Goal: Information Seeking & Learning: Learn about a topic

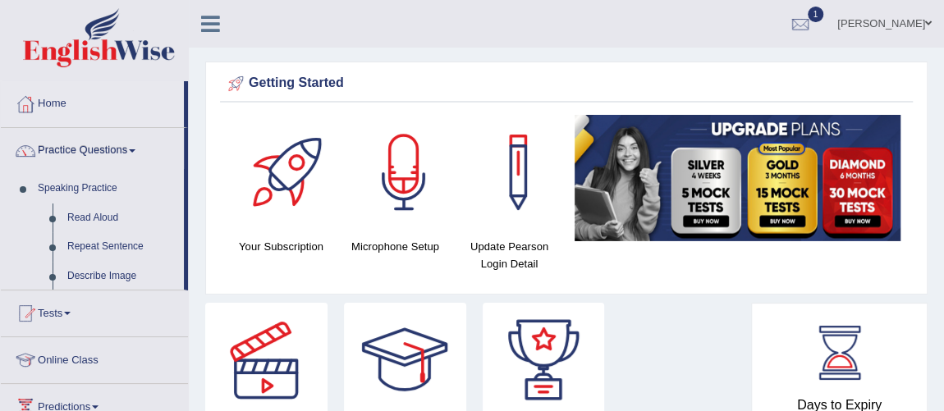
click at [117, 152] on link "Practice Questions" at bounding box center [92, 148] width 183 height 41
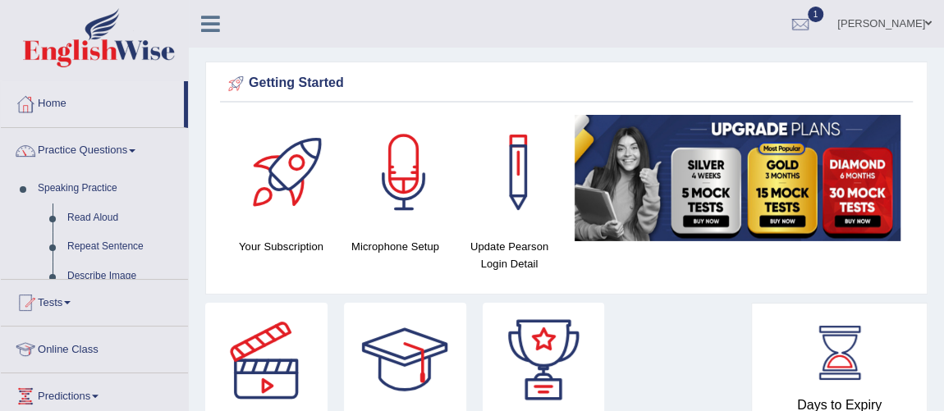
click at [117, 152] on link "Practice Questions" at bounding box center [94, 148] width 187 height 41
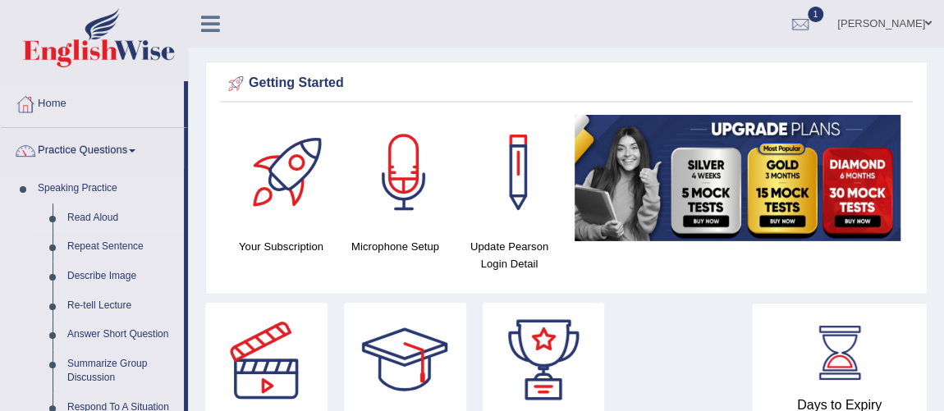
click at [113, 216] on link "Read Aloud" at bounding box center [122, 219] width 124 height 30
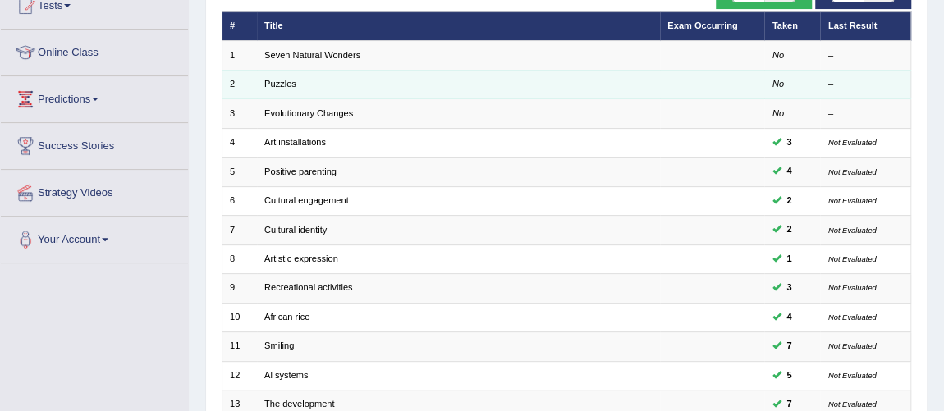
scroll to position [149, 0]
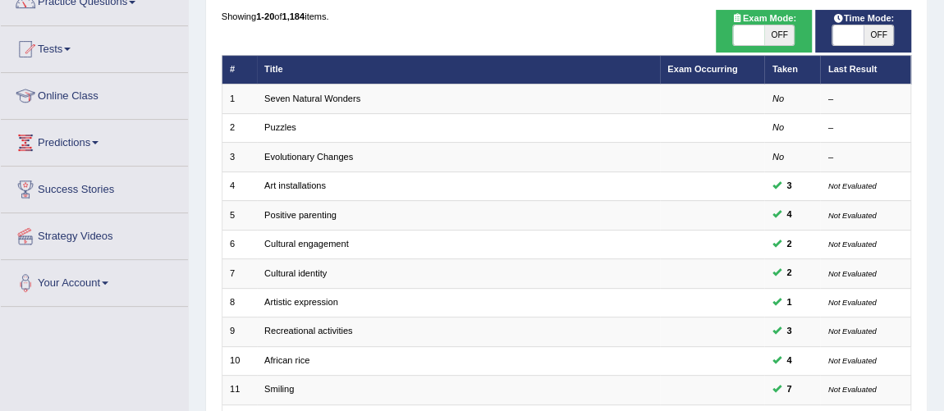
drag, startPoint x: 864, startPoint y: 41, endPoint x: 880, endPoint y: 36, distance: 17.1
click at [881, 36] on span "OFF" at bounding box center [879, 35] width 30 height 20
checkbox input "true"
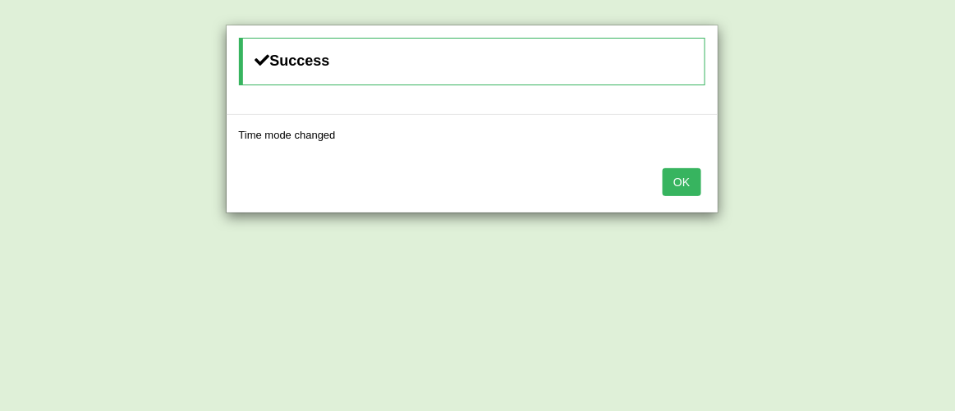
drag, startPoint x: 694, startPoint y: 187, endPoint x: 731, endPoint y: 168, distance: 40.8
click at [694, 187] on button "OK" at bounding box center [681, 182] width 38 height 28
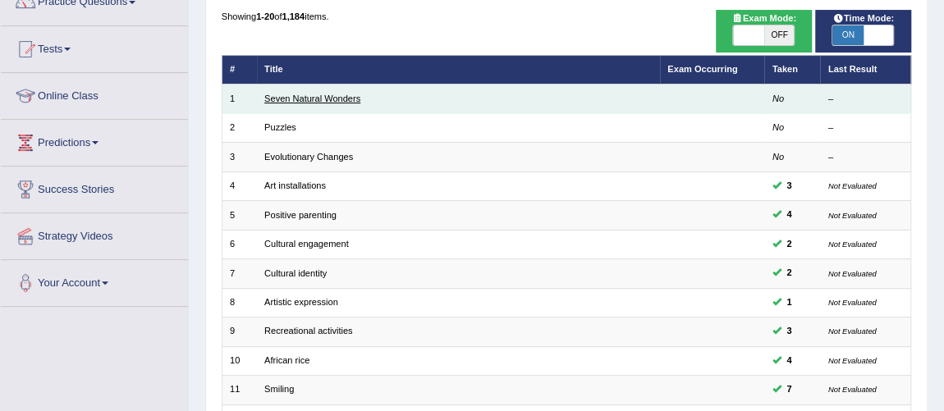
click at [320, 94] on link "Seven Natural Wonders" at bounding box center [312, 99] width 96 height 10
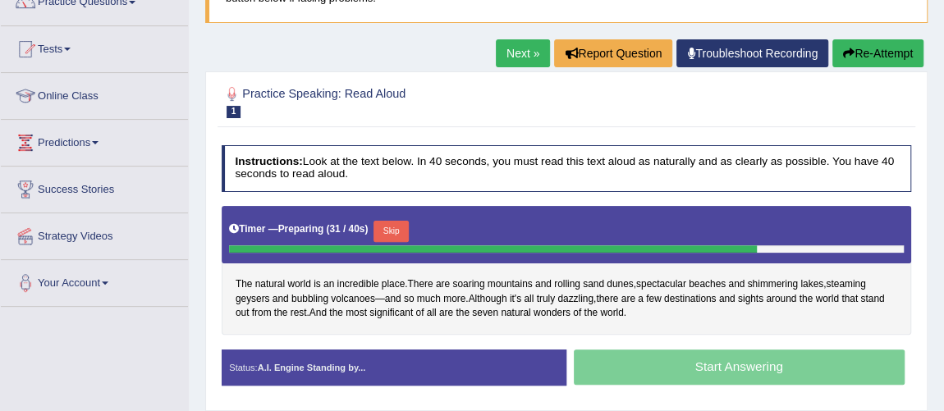
click at [878, 51] on button "Re-Attempt" at bounding box center [877, 53] width 91 height 28
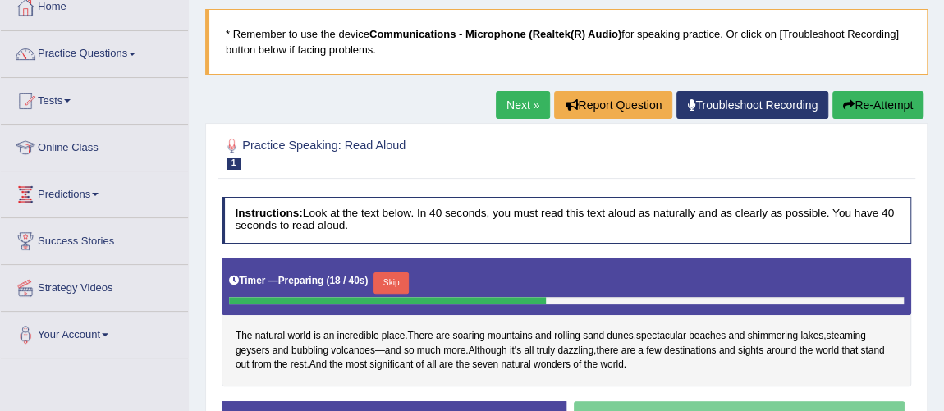
scroll to position [74, 0]
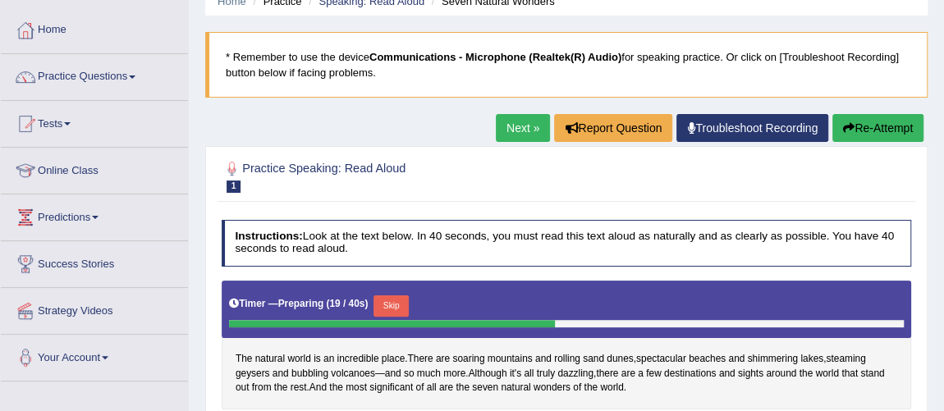
click at [887, 117] on button "Re-Attempt" at bounding box center [877, 128] width 91 height 28
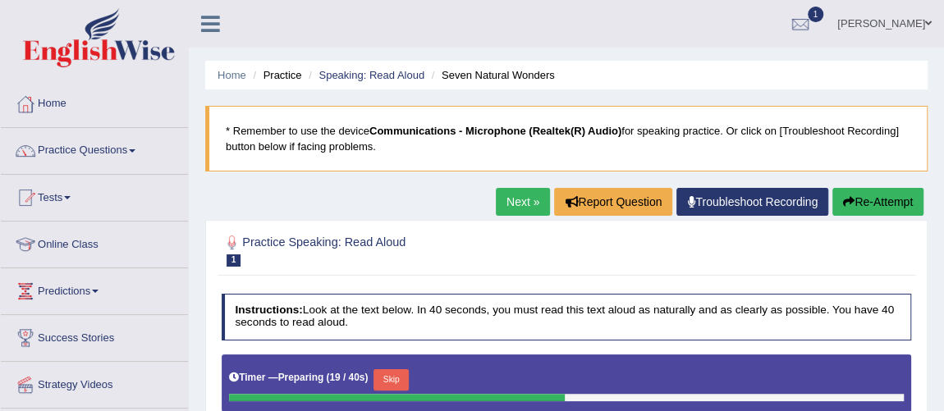
click at [869, 220] on div "Practice Speaking: Read Aloud 1 Seven Natural Wonders Instructions: Look at the…" at bounding box center [566, 390] width 722 height 340
click at [869, 210] on button "Re-Attempt" at bounding box center [877, 202] width 91 height 28
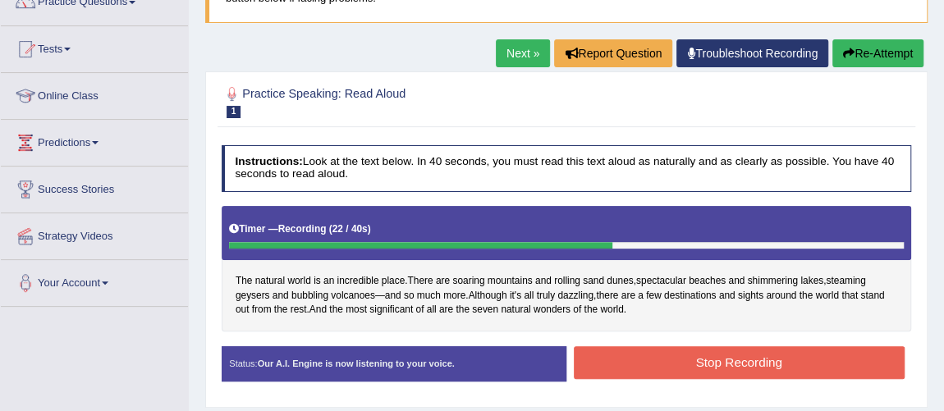
click at [780, 358] on button "Stop Recording" at bounding box center [739, 362] width 331 height 32
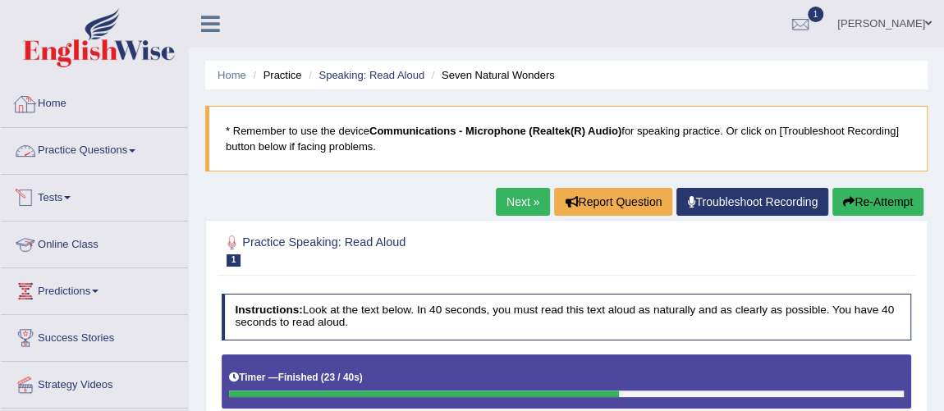
click at [107, 145] on link "Practice Questions" at bounding box center [94, 148] width 187 height 41
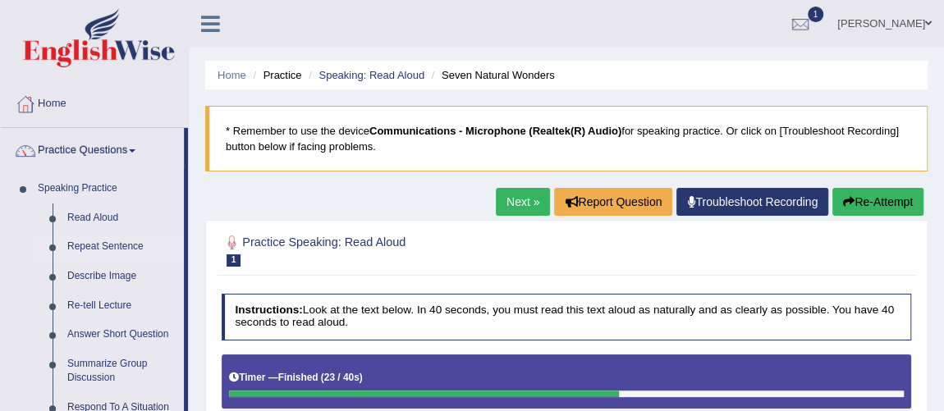
click at [114, 245] on link "Repeat Sentence" at bounding box center [122, 247] width 124 height 30
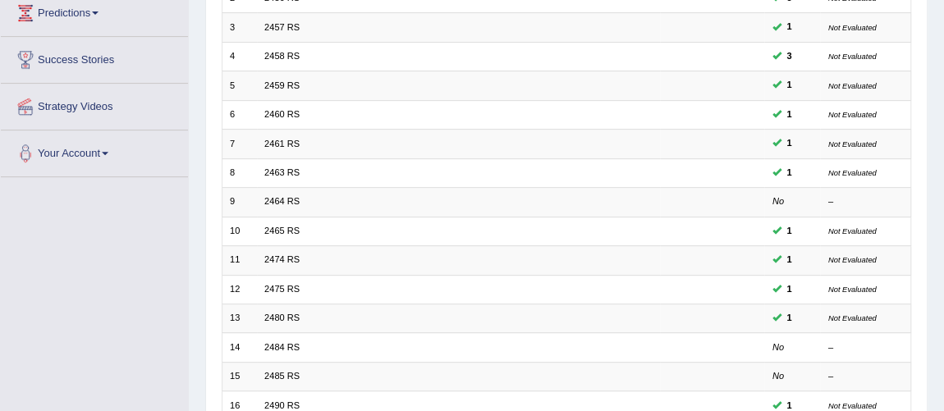
scroll to position [380, 0]
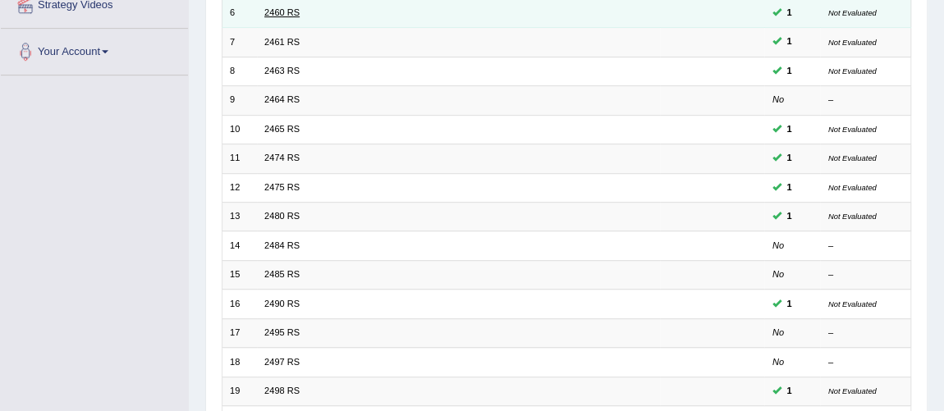
click at [273, 7] on link "2460 RS" at bounding box center [281, 12] width 35 height 10
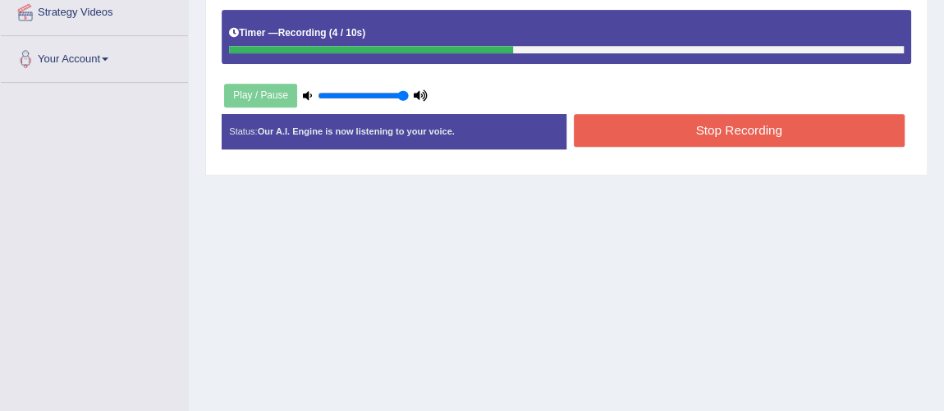
click at [635, 124] on button "Stop Recording" at bounding box center [739, 130] width 331 height 32
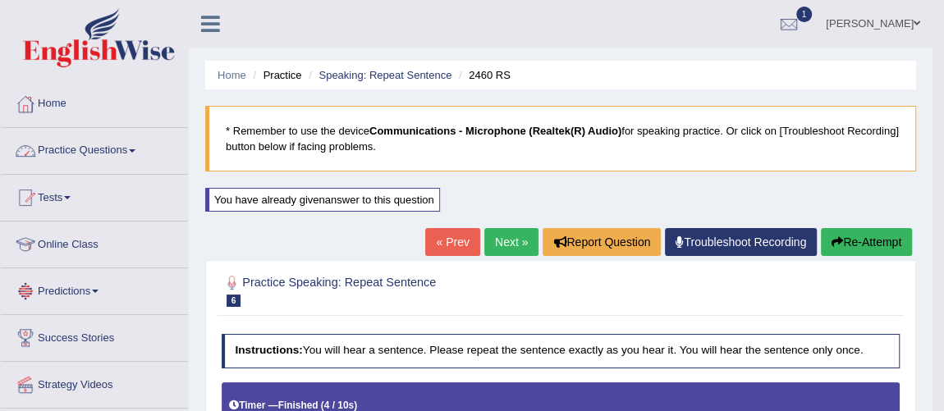
click at [46, 154] on link "Practice Questions" at bounding box center [94, 148] width 187 height 41
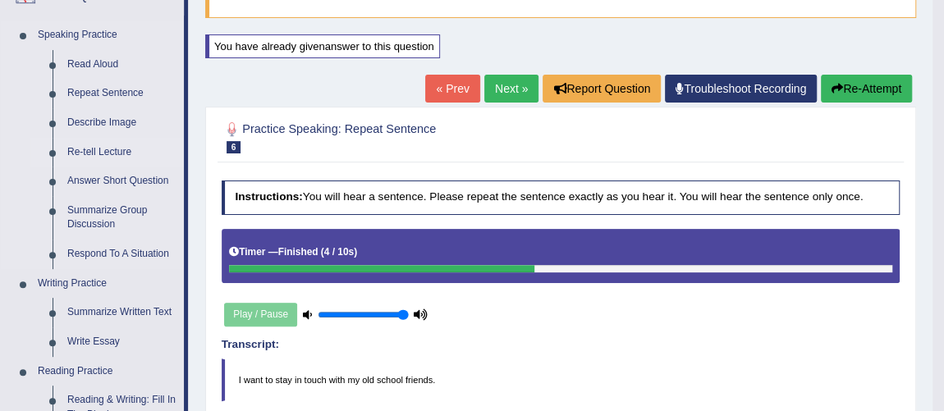
scroll to position [223, 0]
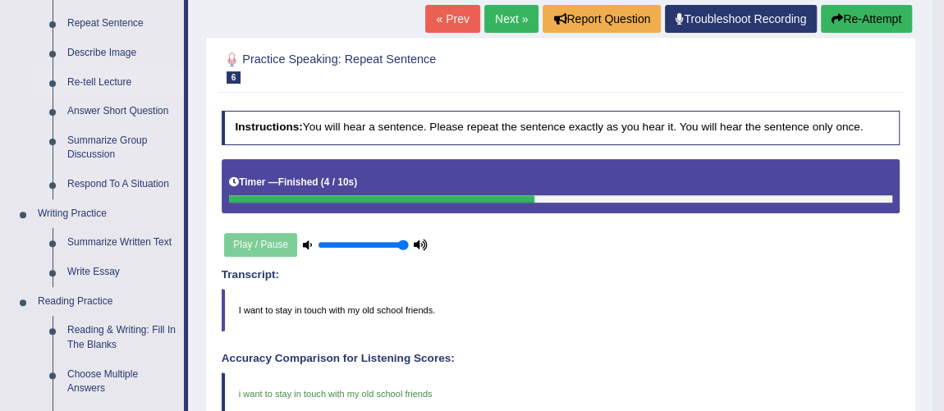
click at [117, 77] on link "Re-tell Lecture" at bounding box center [122, 83] width 124 height 30
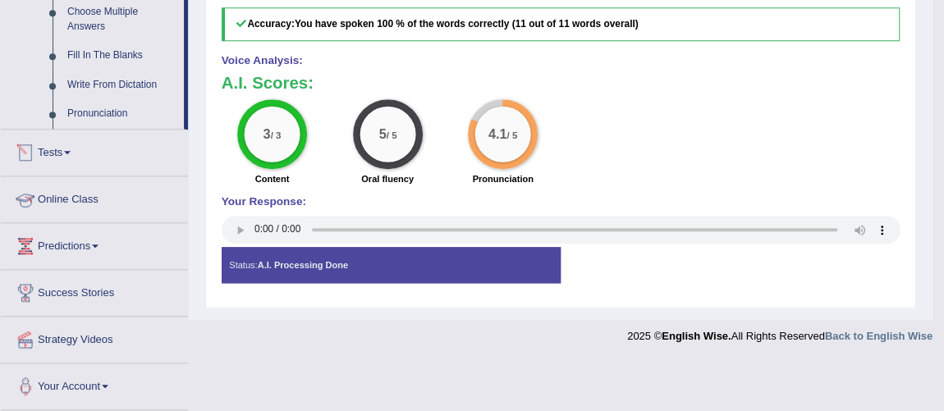
scroll to position [717, 0]
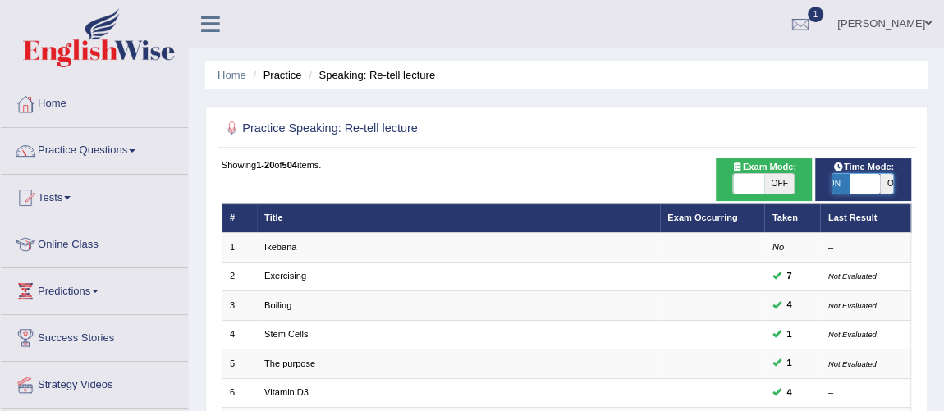
drag, startPoint x: 885, startPoint y: 182, endPoint x: 842, endPoint y: 190, distance: 43.3
click at [850, 190] on span at bounding box center [865, 184] width 30 height 20
checkbox input "false"
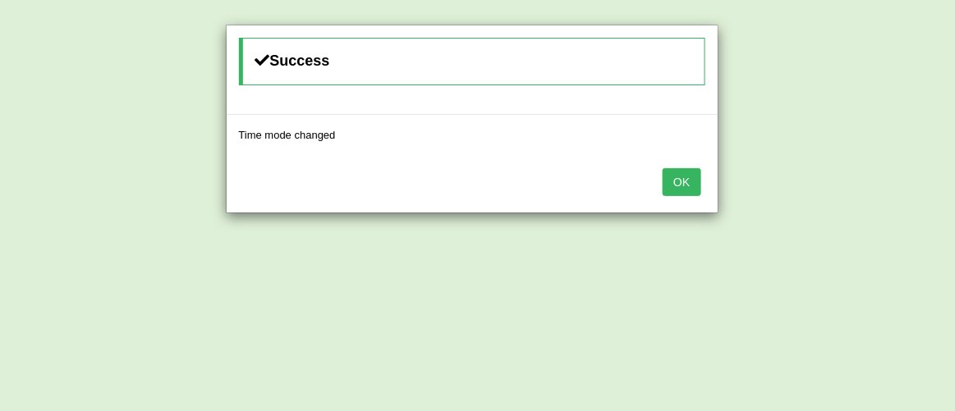
click at [681, 171] on button "OK" at bounding box center [681, 182] width 38 height 28
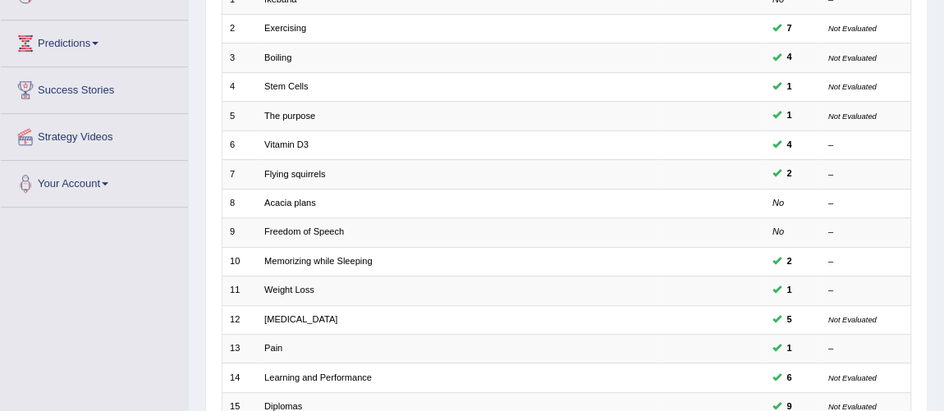
scroll to position [223, 0]
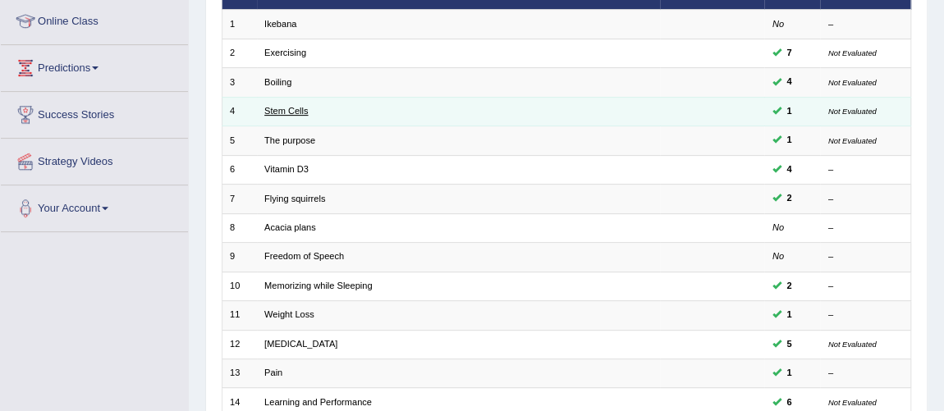
click at [298, 112] on link "Stem Cells" at bounding box center [286, 111] width 44 height 10
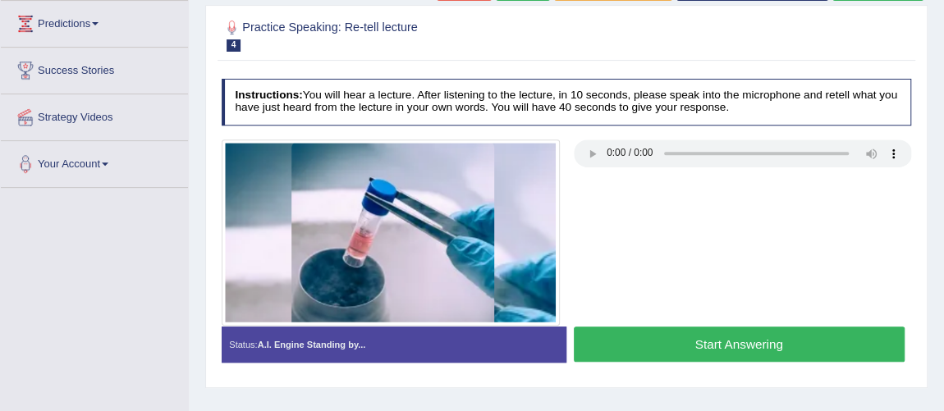
scroll to position [298, 0]
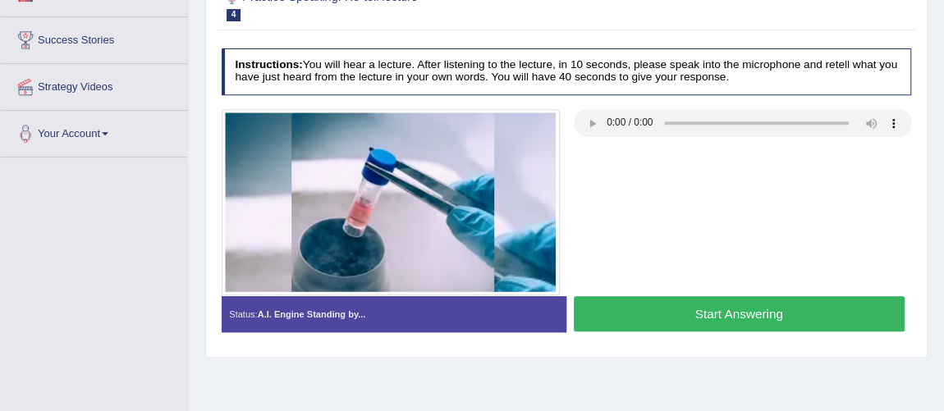
click at [719, 316] on button "Start Answering" at bounding box center [739, 313] width 331 height 35
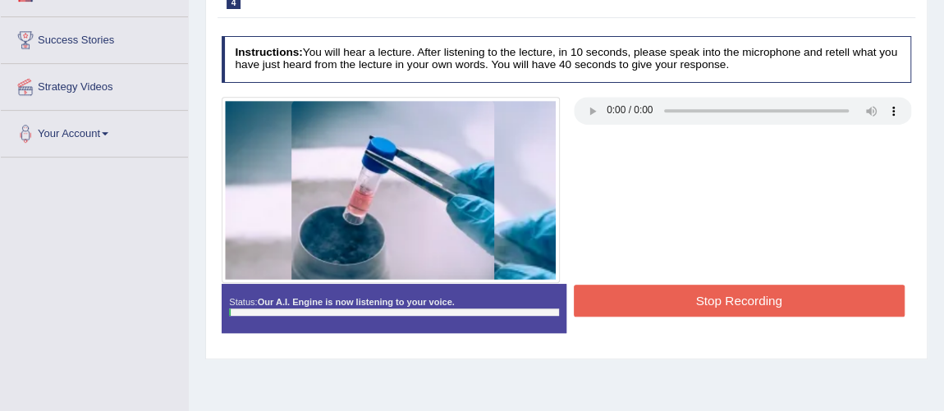
click at [718, 307] on button "Stop Recording" at bounding box center [739, 301] width 331 height 32
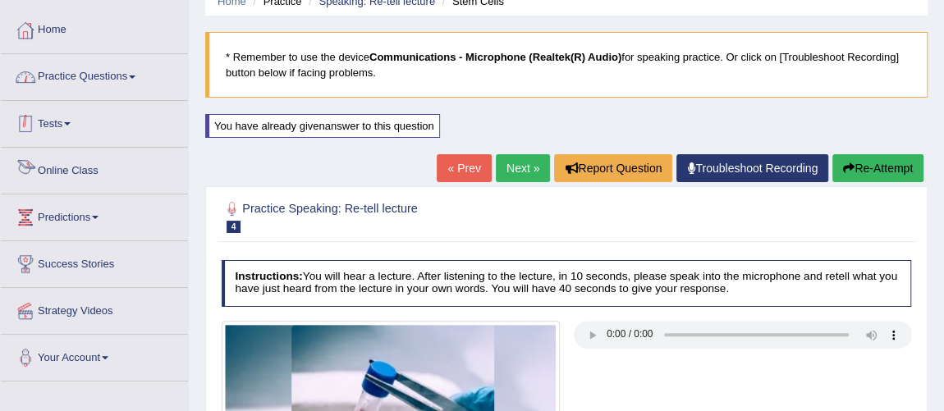
scroll to position [0, 0]
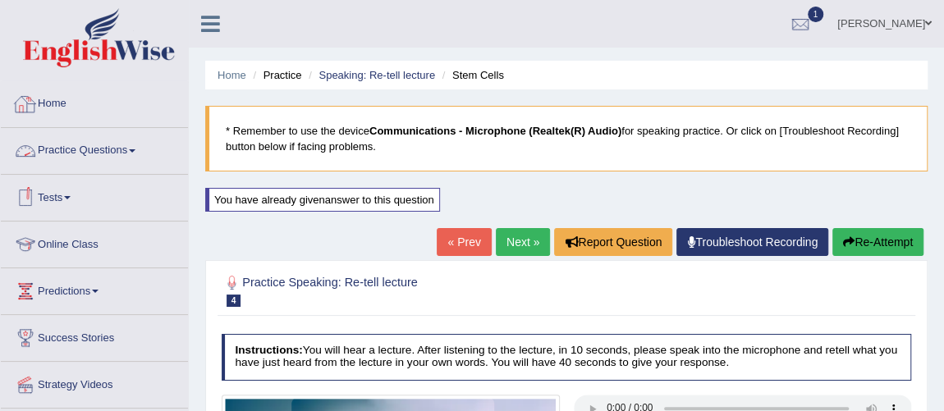
click at [117, 154] on link "Practice Questions" at bounding box center [94, 148] width 187 height 41
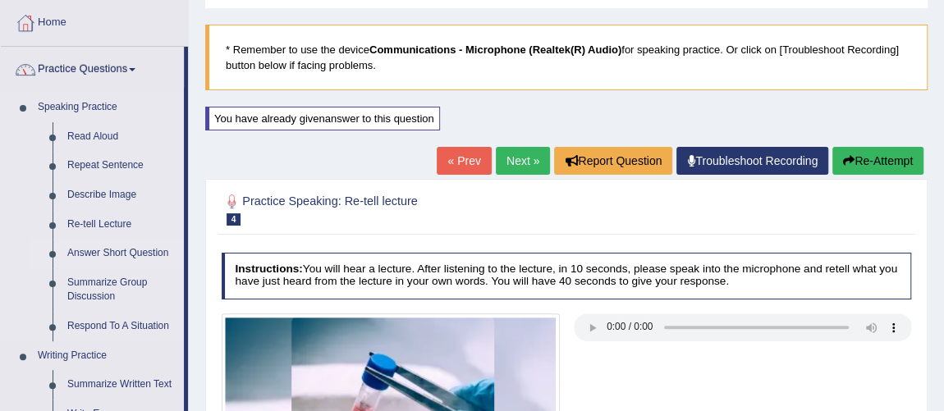
scroll to position [223, 0]
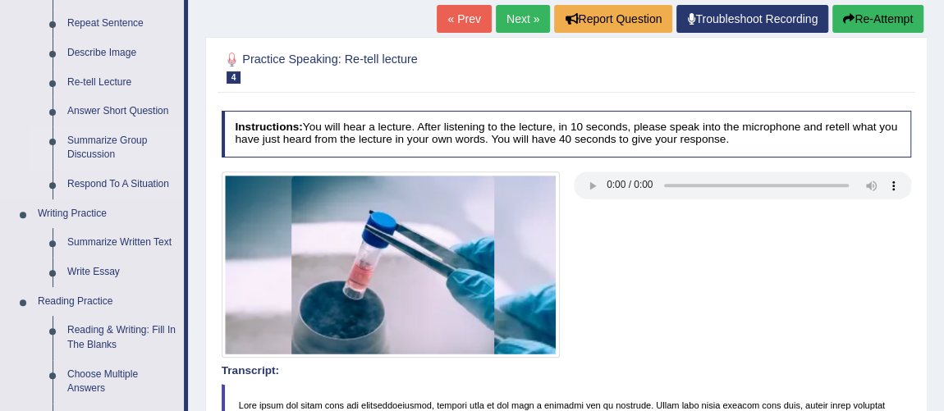
click at [102, 144] on link "Summarize Group Discussion" at bounding box center [122, 148] width 124 height 44
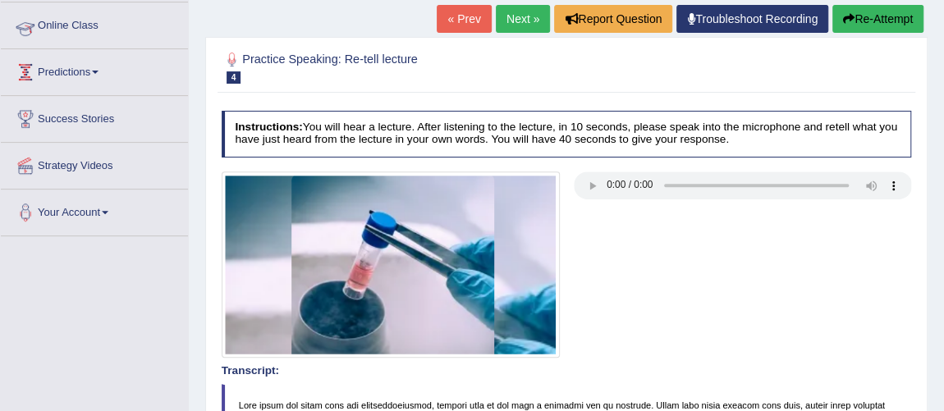
scroll to position [302, 0]
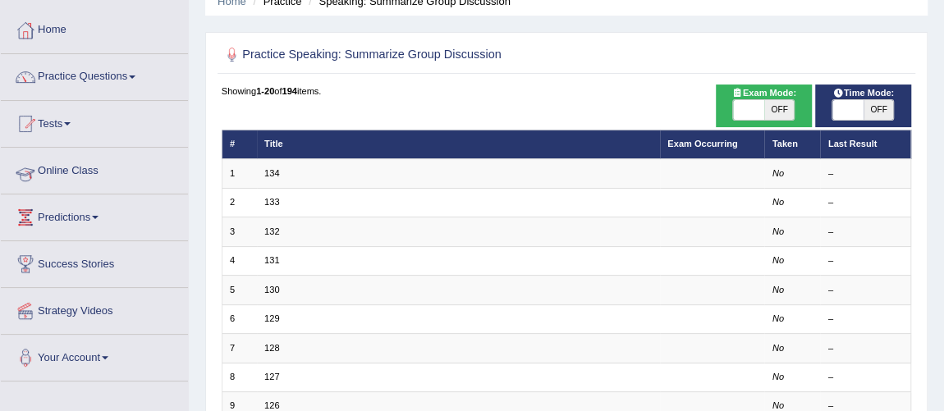
scroll to position [149, 0]
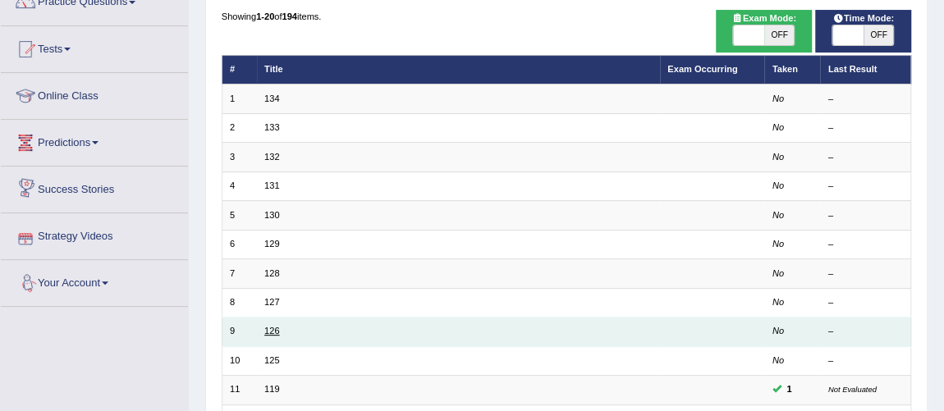
click at [273, 329] on link "126" at bounding box center [271, 331] width 15 height 10
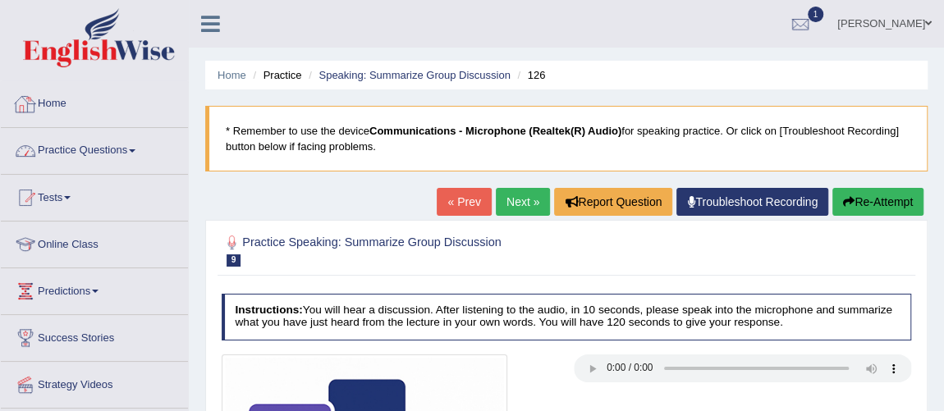
click at [82, 147] on link "Practice Questions" at bounding box center [94, 148] width 187 height 41
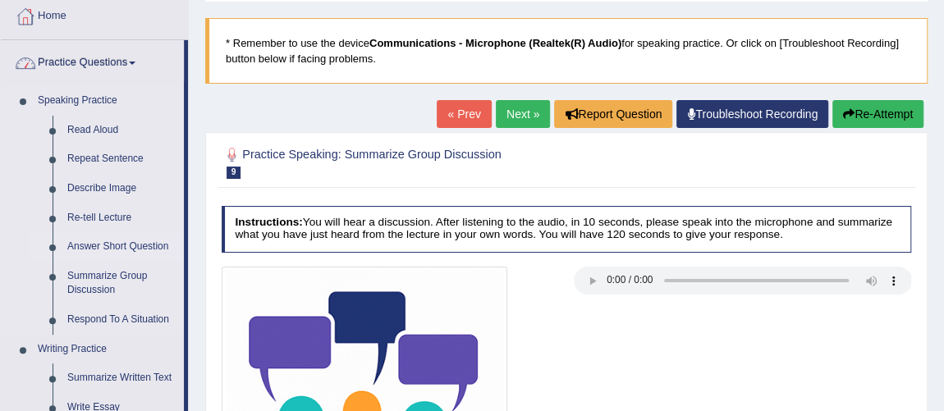
scroll to position [149, 0]
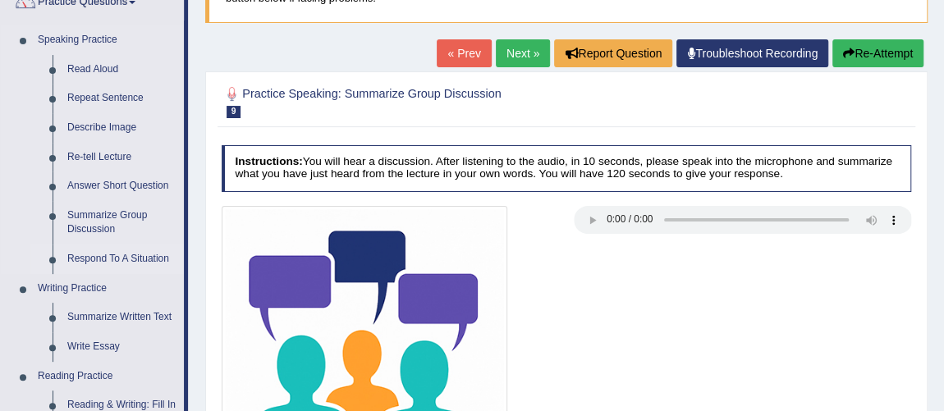
click at [122, 255] on link "Respond To A Situation" at bounding box center [122, 260] width 124 height 30
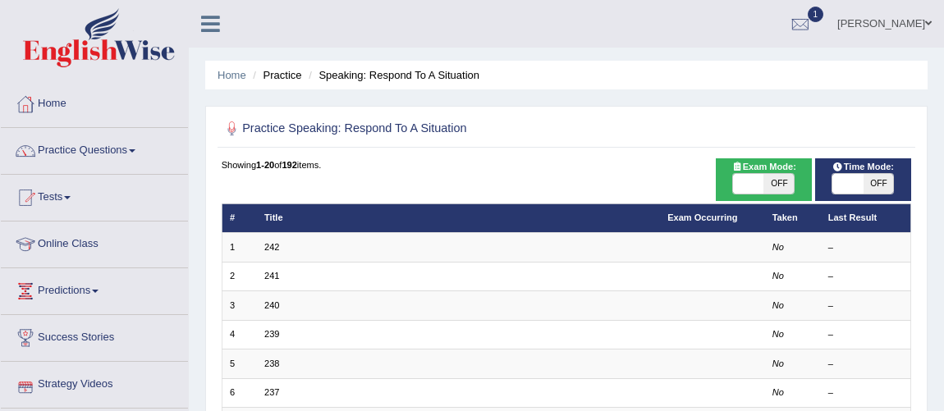
scroll to position [529, 0]
click at [275, 273] on link "201" at bounding box center [271, 276] width 15 height 10
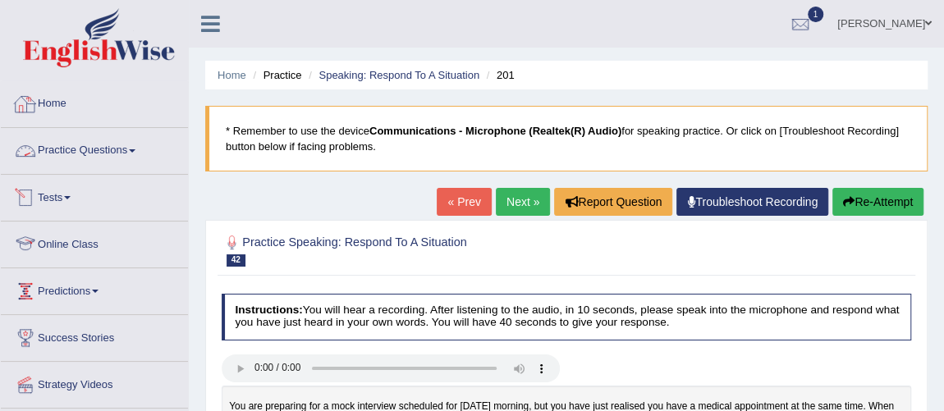
click at [102, 144] on link "Practice Questions" at bounding box center [94, 148] width 187 height 41
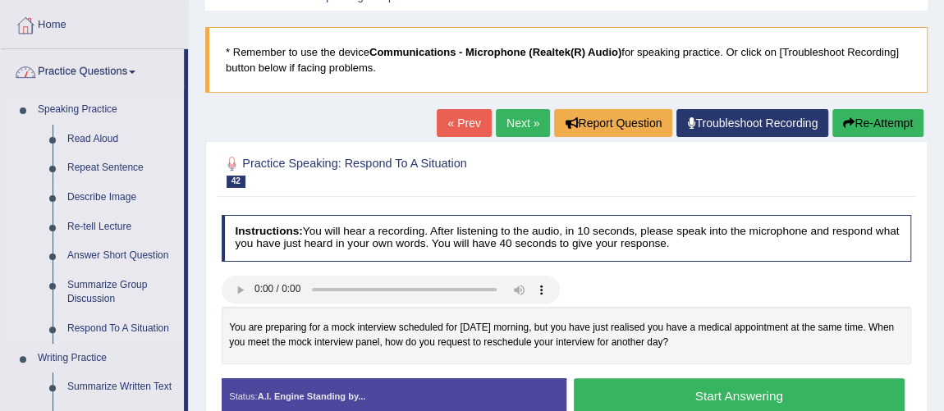
scroll to position [223, 0]
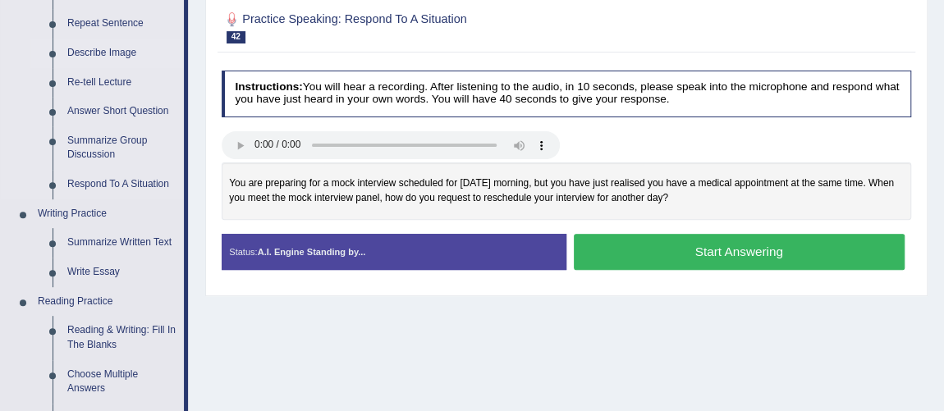
click at [129, 51] on link "Describe Image" at bounding box center [122, 54] width 124 height 30
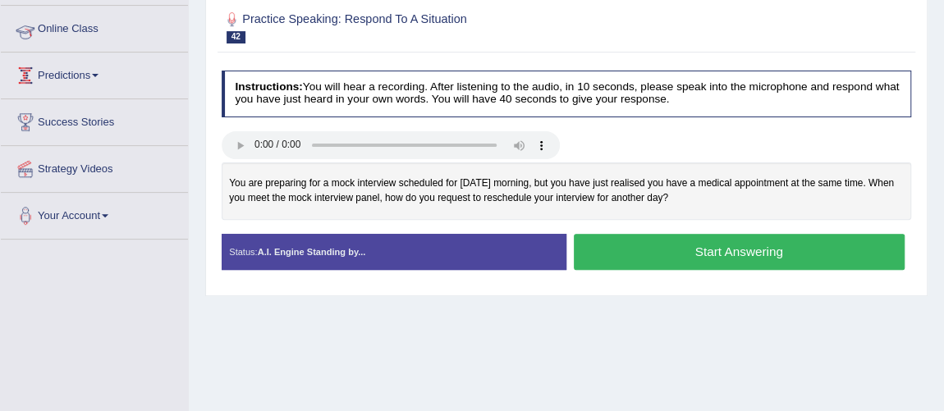
scroll to position [424, 0]
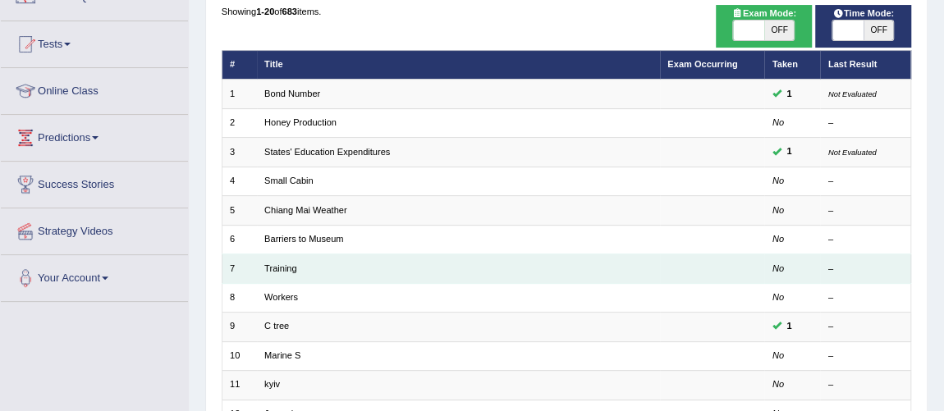
scroll to position [74, 0]
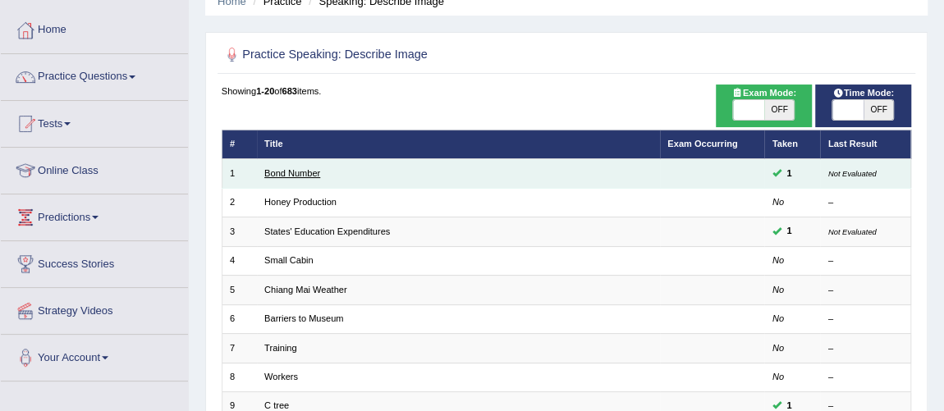
click at [304, 176] on link "Bond Number" at bounding box center [292, 173] width 56 height 10
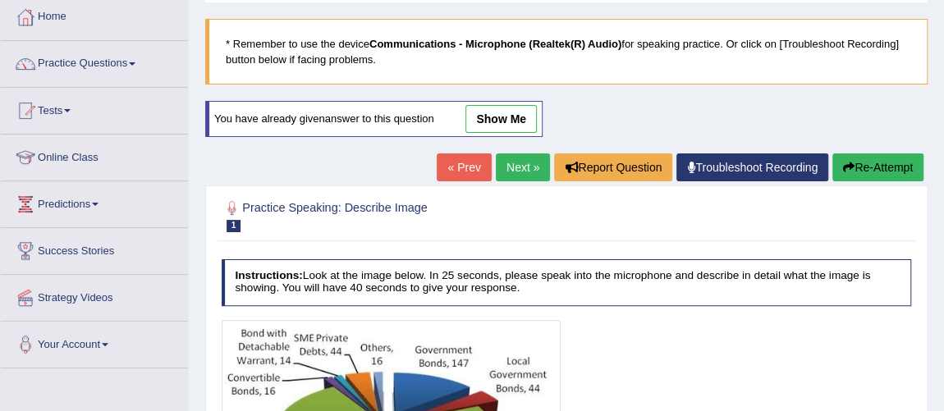
scroll to position [2, 0]
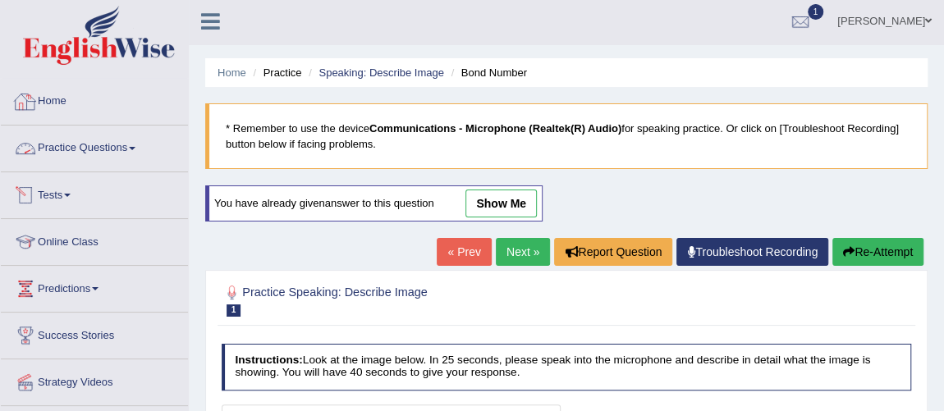
click at [75, 126] on link "Practice Questions" at bounding box center [94, 146] width 187 height 41
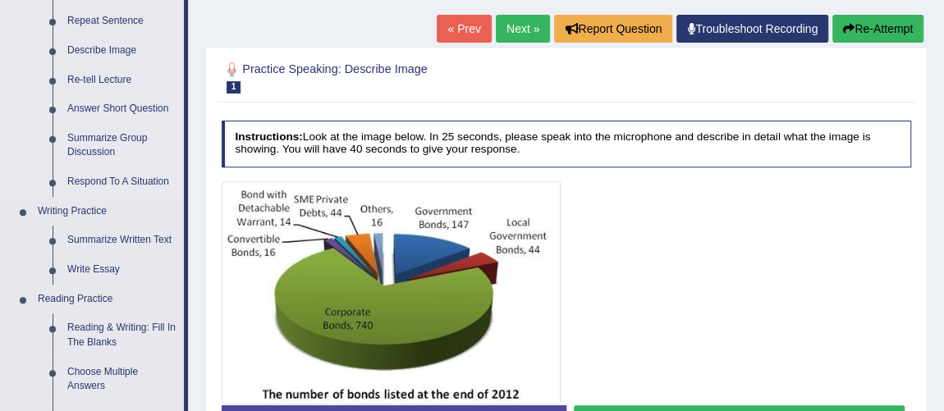
scroll to position [152, 0]
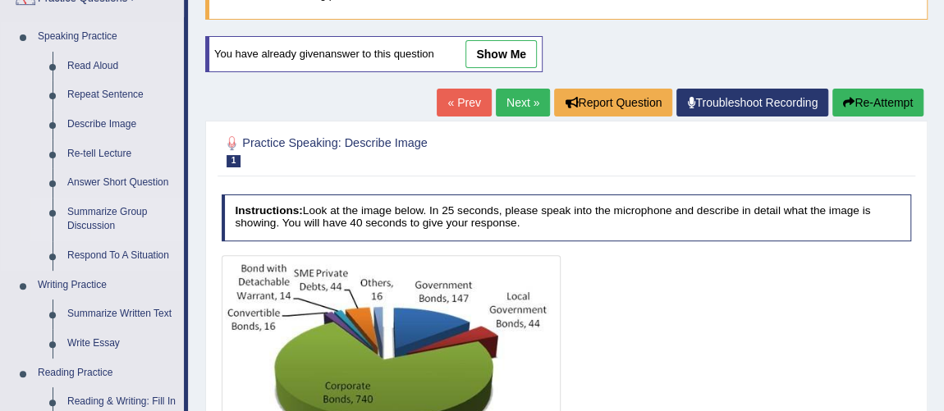
click at [134, 209] on link "Summarize Group Discussion" at bounding box center [122, 220] width 124 height 44
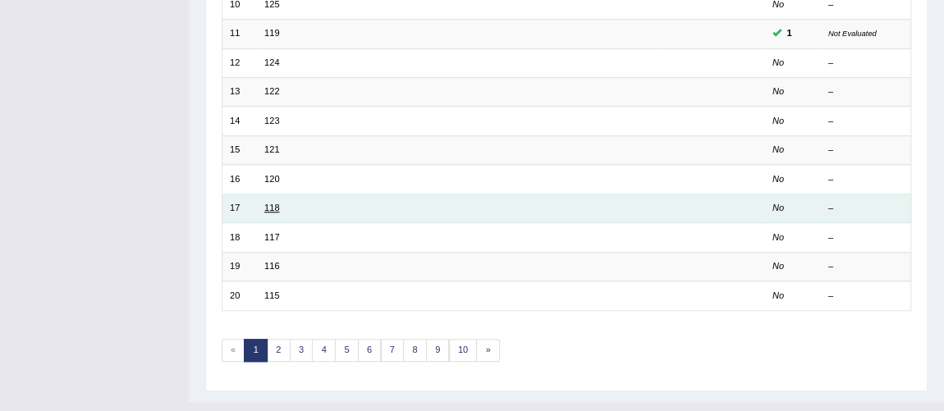
click at [271, 203] on link "118" at bounding box center [271, 208] width 15 height 10
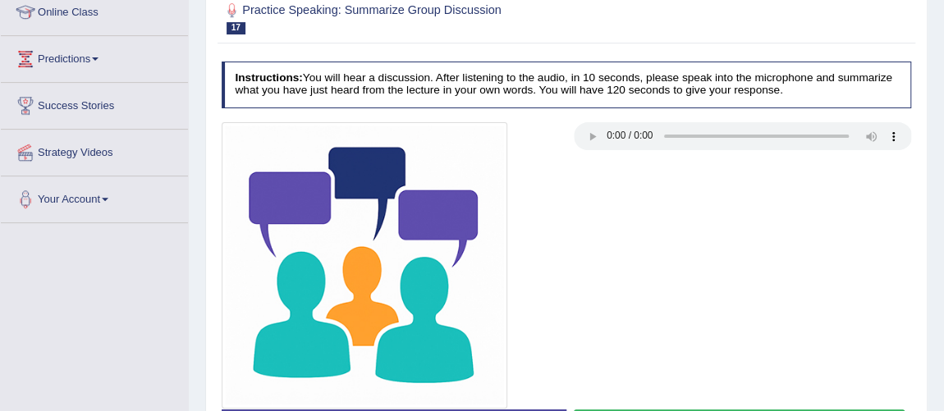
click at [600, 114] on div "Instructions: You will hear a discussion. After listening to the audio, in 10 s…" at bounding box center [566, 258] width 697 height 409
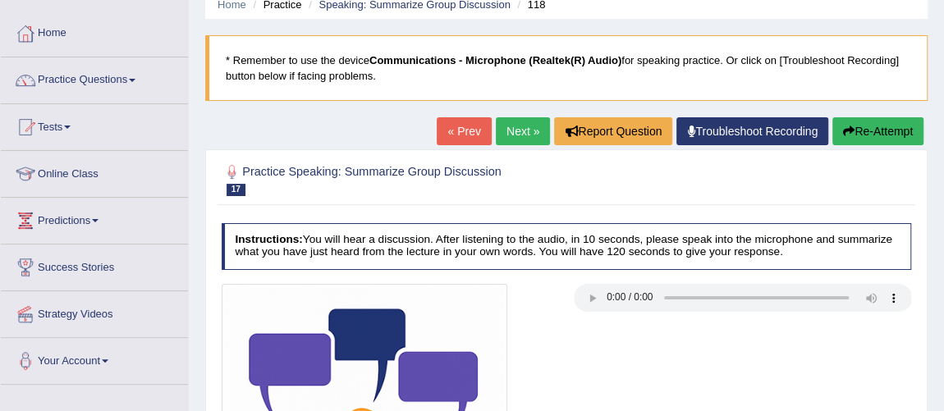
scroll to position [8, 0]
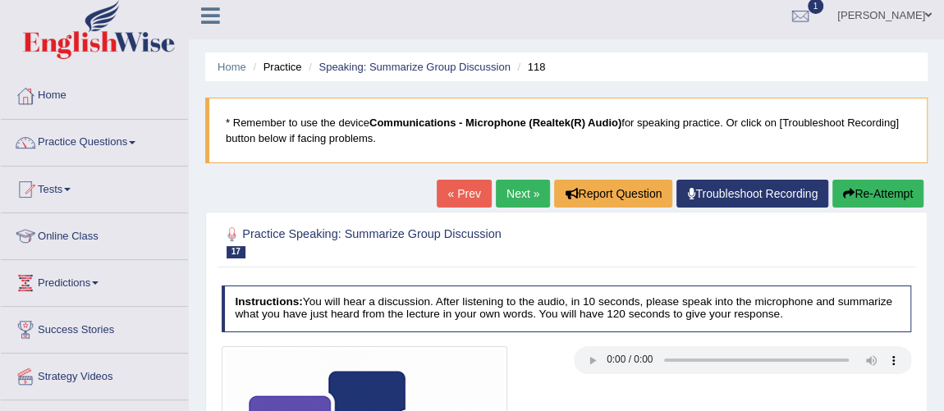
click at [503, 193] on link "Next »" at bounding box center [523, 194] width 54 height 28
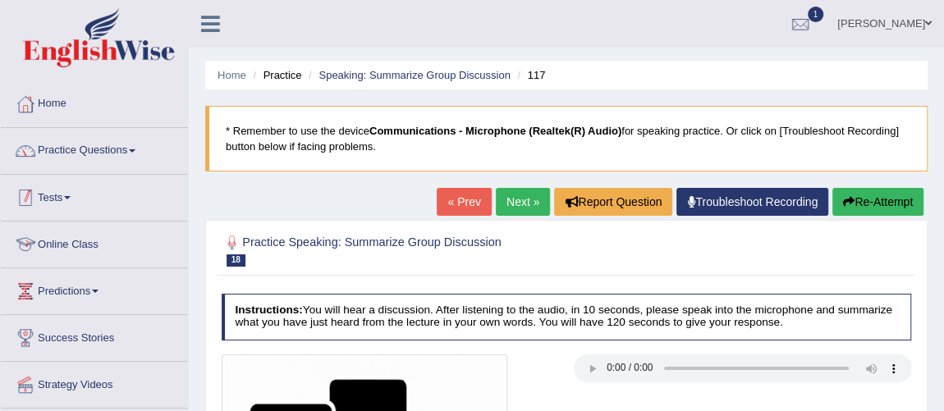
click at [102, 157] on link "Practice Questions" at bounding box center [94, 148] width 187 height 41
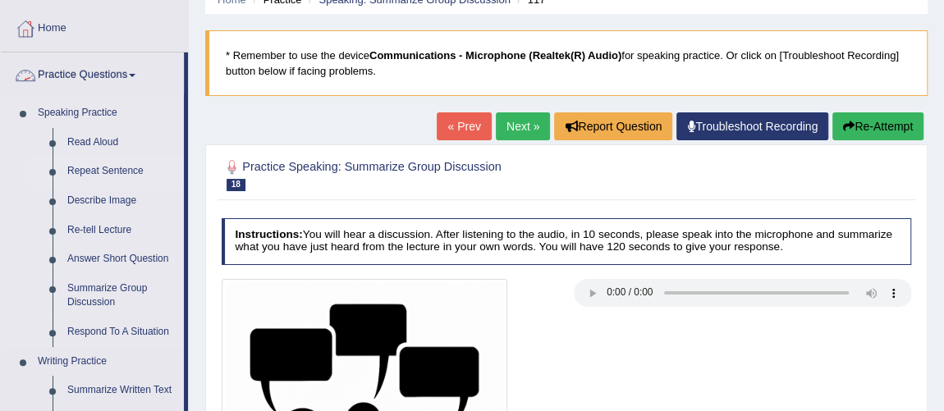
scroll to position [149, 0]
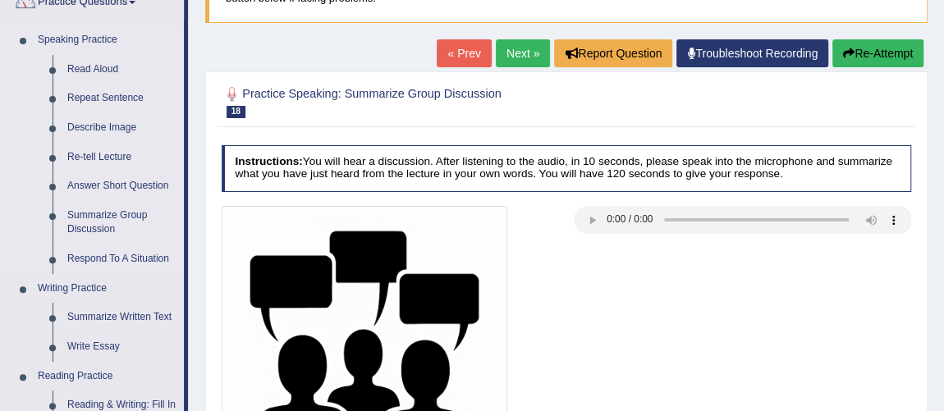
click at [111, 157] on link "Re-tell Lecture" at bounding box center [122, 158] width 124 height 30
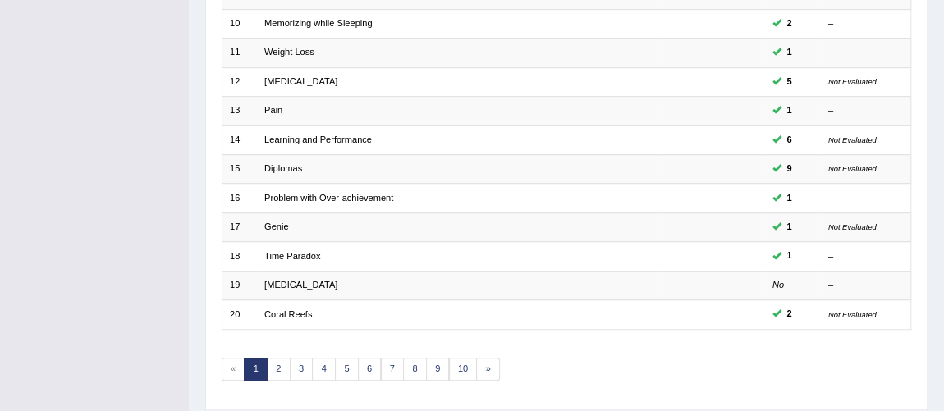
scroll to position [529, 0]
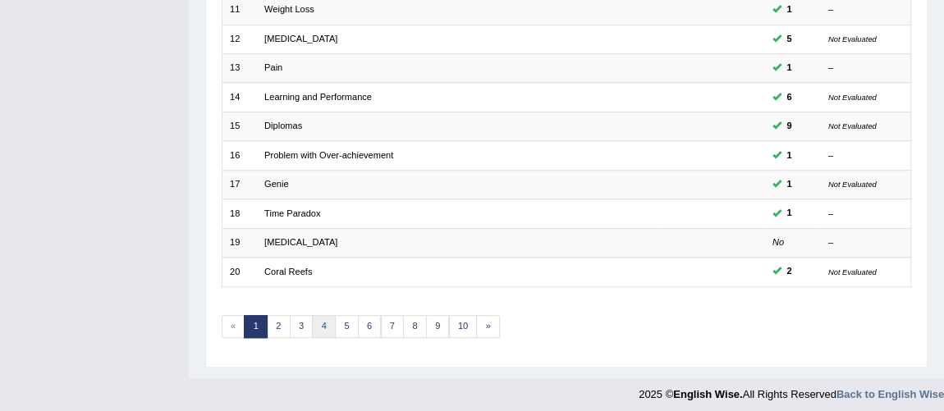
click at [324, 316] on link "4" at bounding box center [324, 326] width 24 height 23
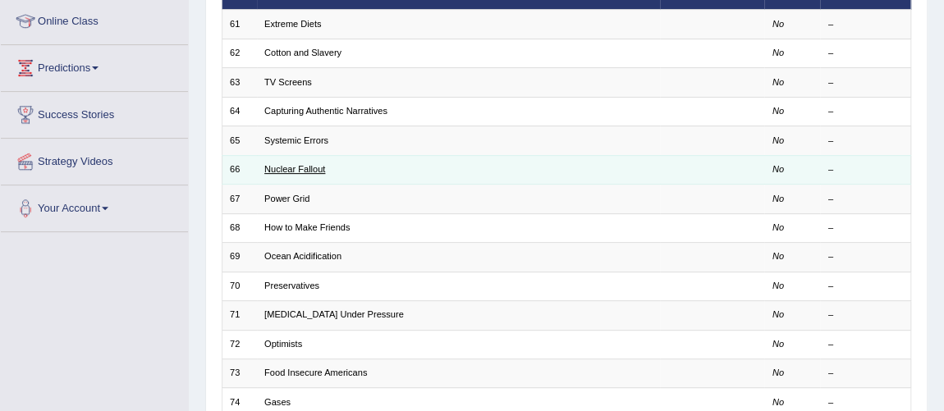
click at [302, 171] on link "Nuclear Fallout" at bounding box center [294, 169] width 61 height 10
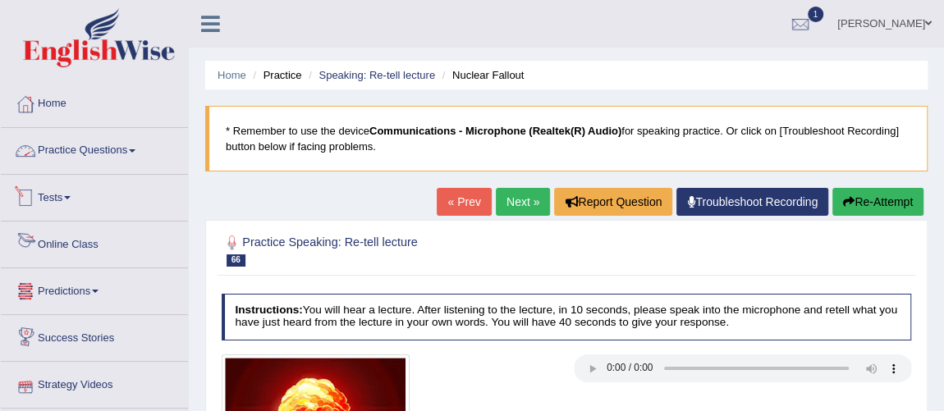
click at [80, 140] on link "Practice Questions" at bounding box center [94, 148] width 187 height 41
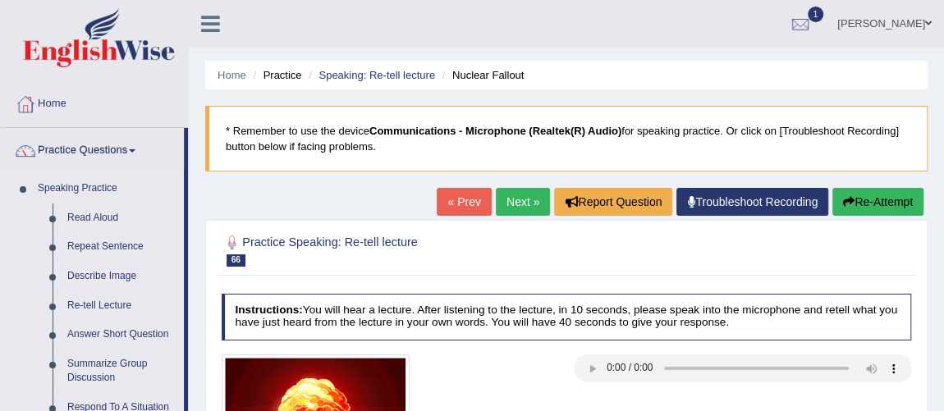
click at [110, 279] on link "Describe Image" at bounding box center [122, 277] width 124 height 30
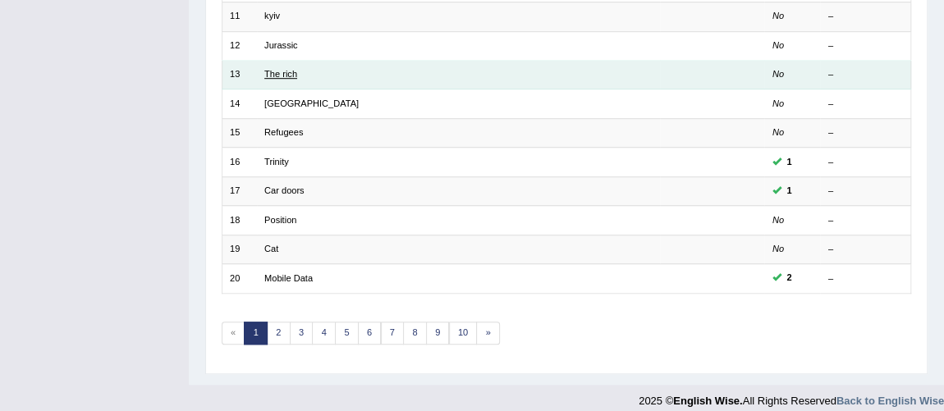
click at [276, 69] on link "The rich" at bounding box center [280, 74] width 33 height 10
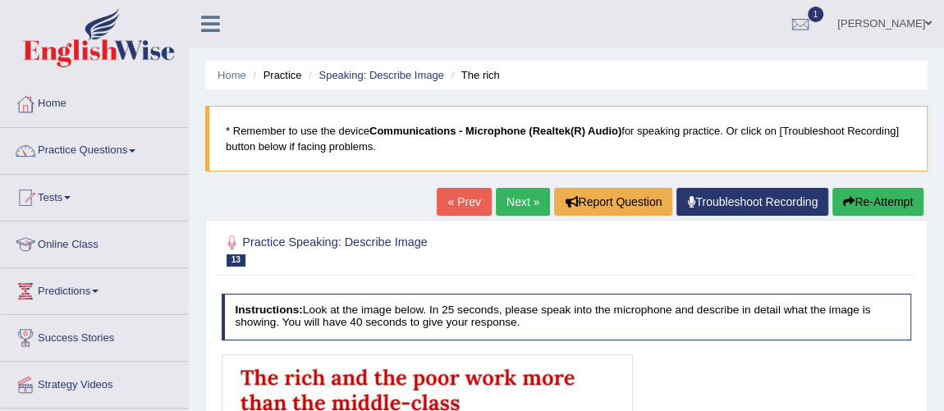
click at [502, 196] on link "Next »" at bounding box center [523, 202] width 54 height 28
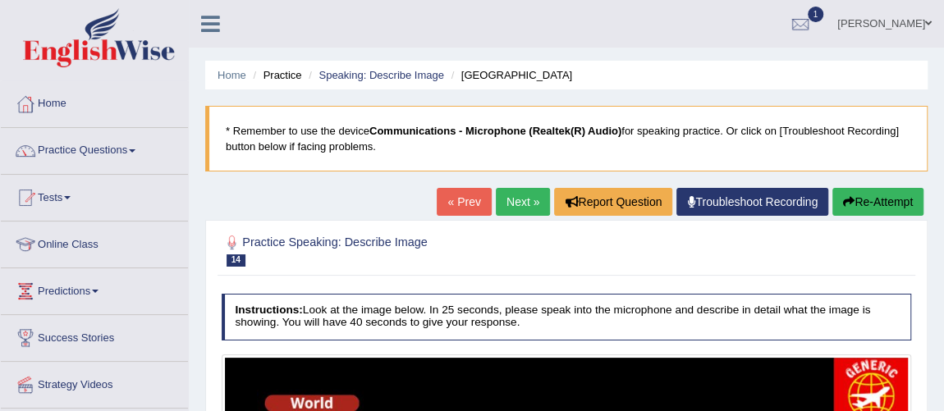
click at [501, 191] on link "Next »" at bounding box center [523, 202] width 54 height 28
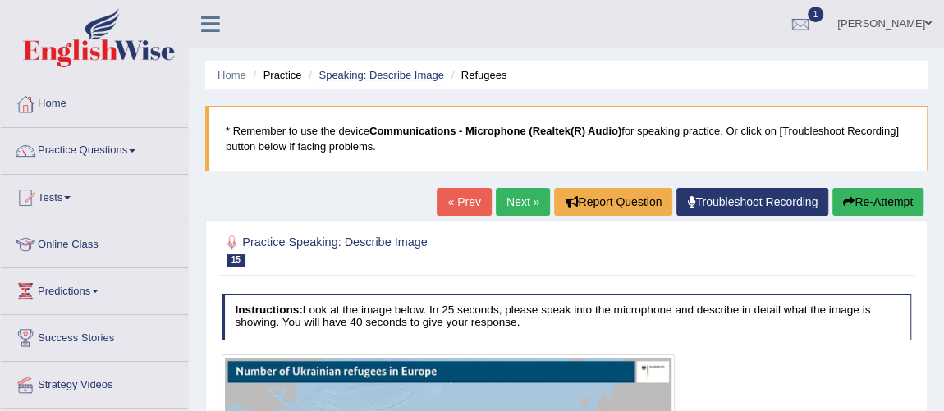
click at [383, 75] on link "Speaking: Describe Image" at bounding box center [381, 75] width 125 height 12
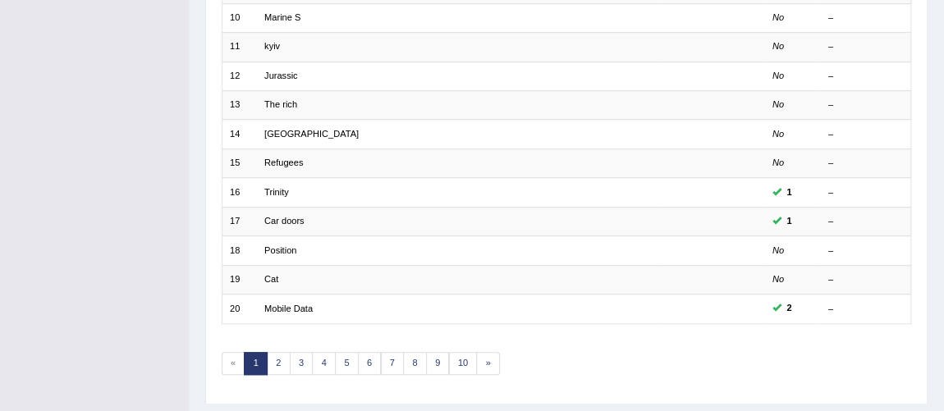
scroll to position [529, 0]
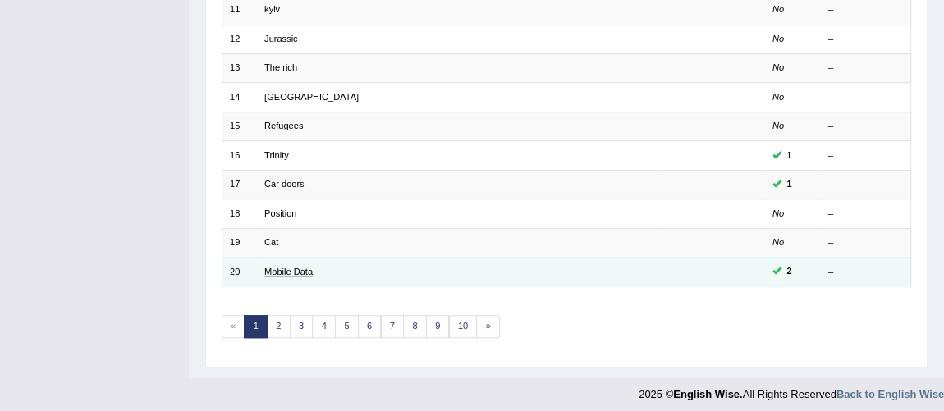
click at [286, 267] on link "Mobile Data" at bounding box center [288, 272] width 48 height 10
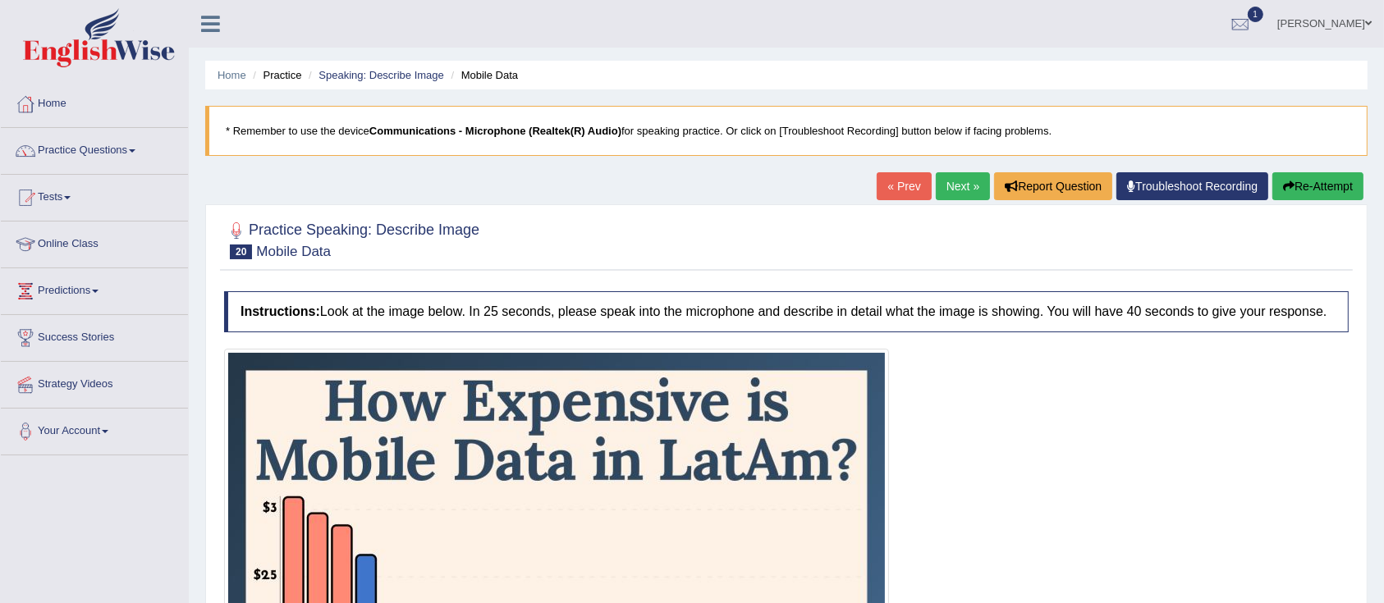
click at [943, 181] on link "Next »" at bounding box center [963, 186] width 54 height 28
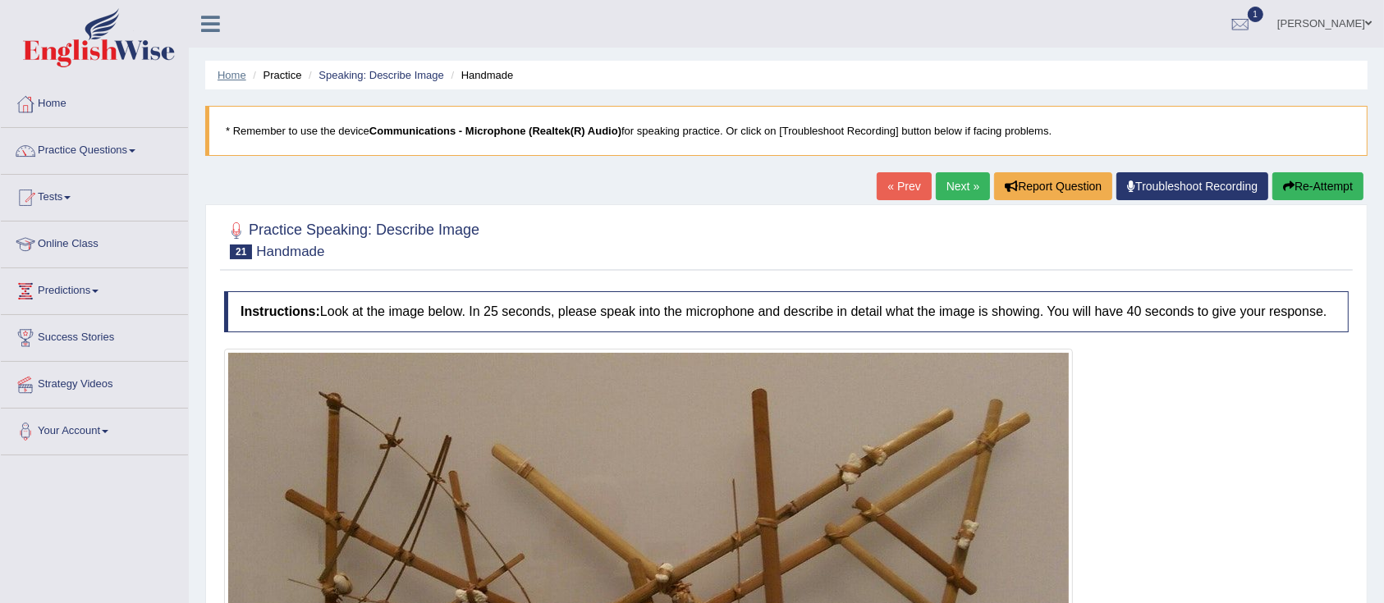
click at [223, 72] on link "Home" at bounding box center [232, 75] width 29 height 12
